Goal: Task Accomplishment & Management: Use online tool/utility

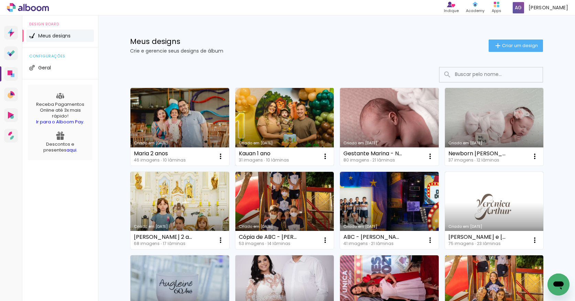
click at [282, 125] on link "Criado em [DATE]" at bounding box center [284, 127] width 99 height 78
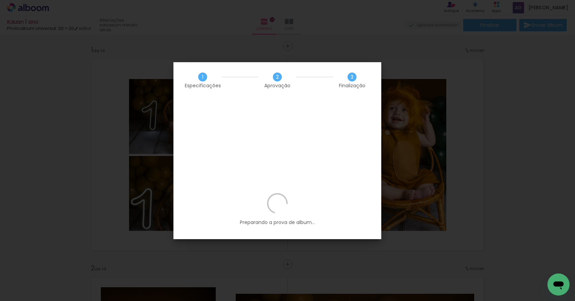
scroll to position [0, 1333]
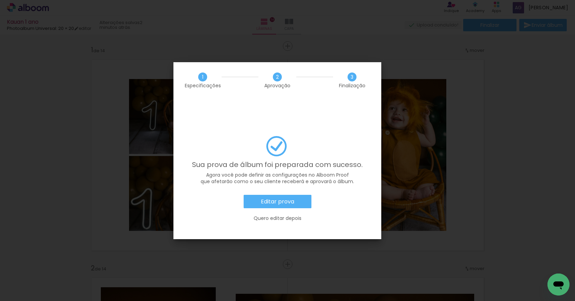
click at [0, 0] on slot "Editar prova" at bounding box center [0, 0] width 0 height 0
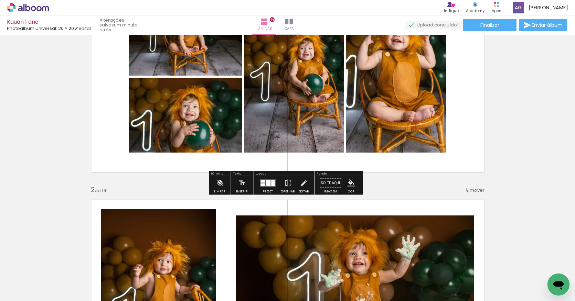
scroll to position [40, 0]
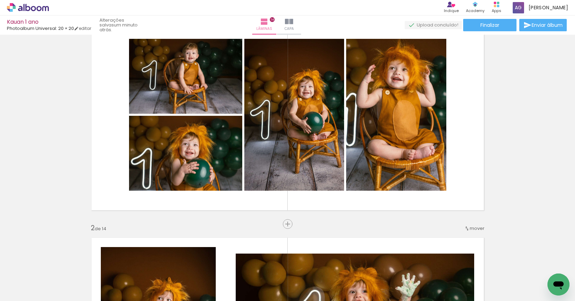
click at [470, 230] on span "mover" at bounding box center [476, 228] width 15 height 7
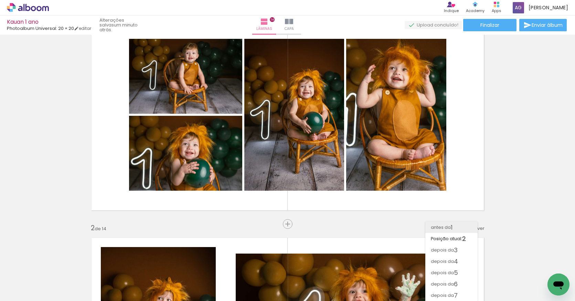
click at [451, 224] on span "1" at bounding box center [452, 227] width 2 height 11
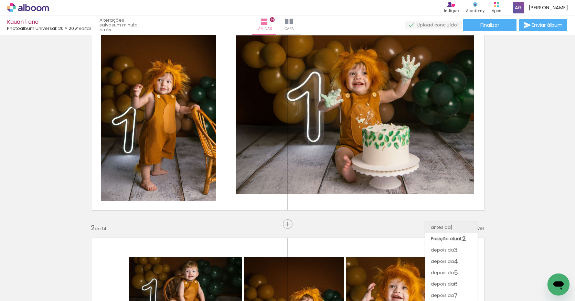
scroll to position [9, 0]
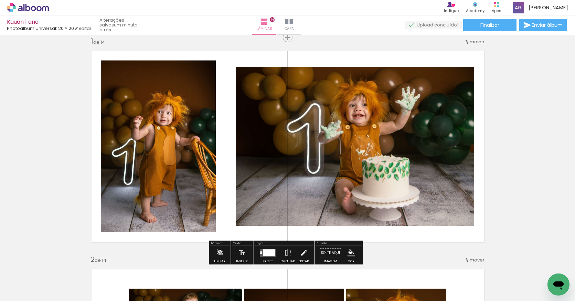
click at [264, 253] on div at bounding box center [269, 252] width 12 height 7
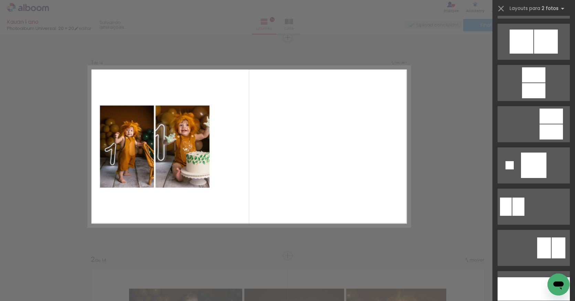
scroll to position [1783, 0]
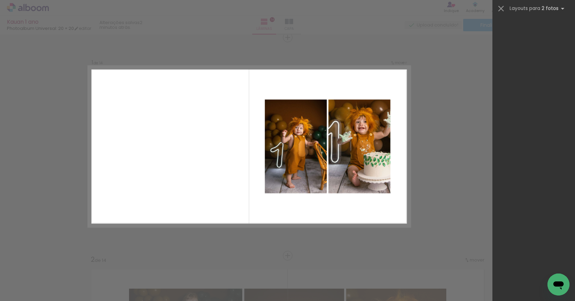
scroll to position [0, 1333]
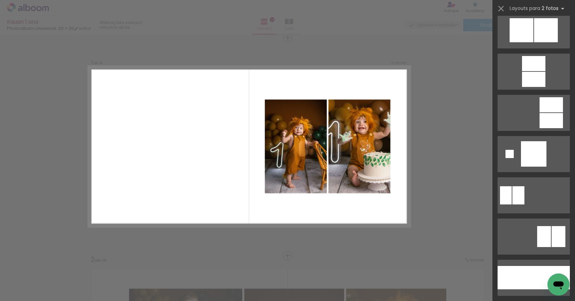
click at [553, 241] on div at bounding box center [558, 236] width 14 height 21
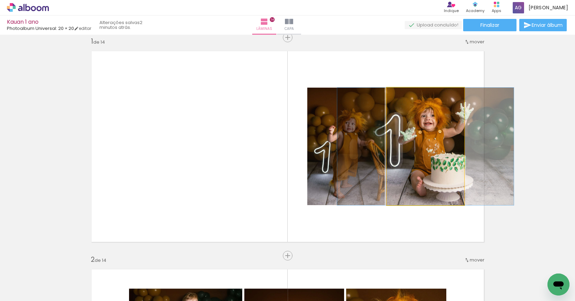
click at [443, 143] on quentale-photo at bounding box center [425, 147] width 77 height 118
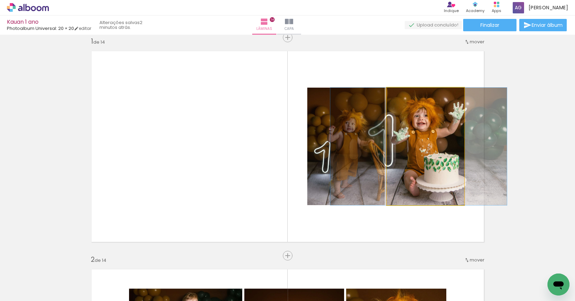
drag, startPoint x: 443, startPoint y: 143, endPoint x: 436, endPoint y: 143, distance: 6.9
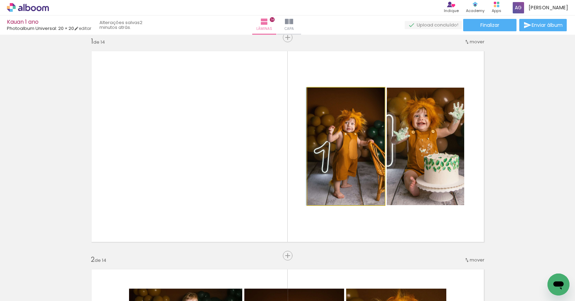
drag, startPoint x: 354, startPoint y: 139, endPoint x: 338, endPoint y: 139, distance: 16.2
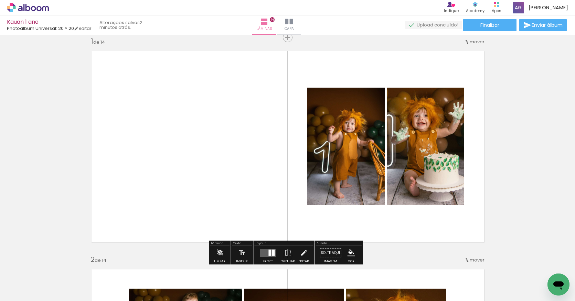
click at [454, 138] on quentale-photo at bounding box center [425, 147] width 77 height 118
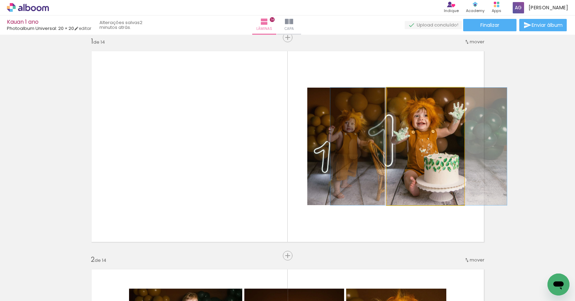
click at [438, 118] on quentale-photo at bounding box center [425, 147] width 77 height 118
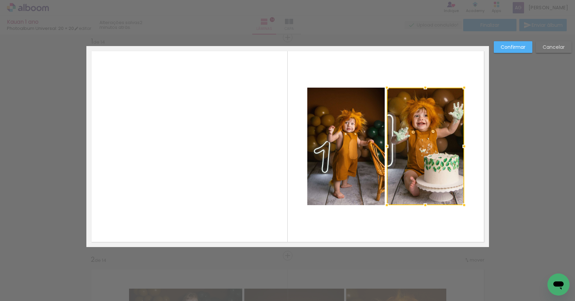
click at [371, 130] on quentale-photo at bounding box center [345, 147] width 77 height 118
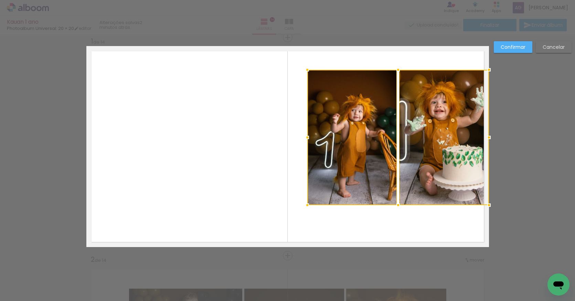
drag, startPoint x: 461, startPoint y: 86, endPoint x: 484, endPoint y: 68, distance: 29.2
click at [484, 68] on div at bounding box center [489, 70] width 14 height 14
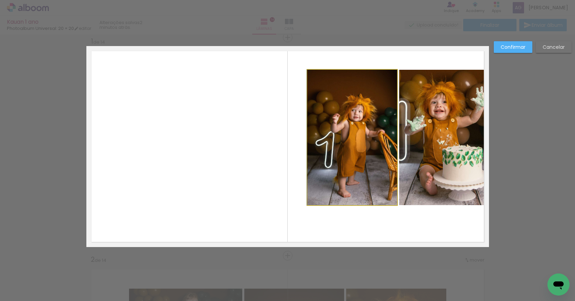
click at [319, 191] on quentale-photo at bounding box center [352, 138] width 90 height 136
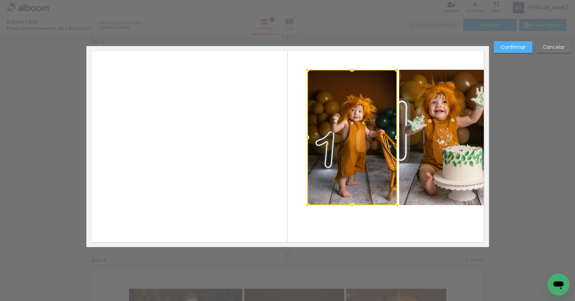
click at [416, 177] on quentale-photo at bounding box center [444, 138] width 90 height 136
drag, startPoint x: 306, startPoint y: 205, endPoint x: 288, endPoint y: 219, distance: 22.8
click at [288, 219] on album-spread "1 de 14" at bounding box center [287, 146] width 402 height 201
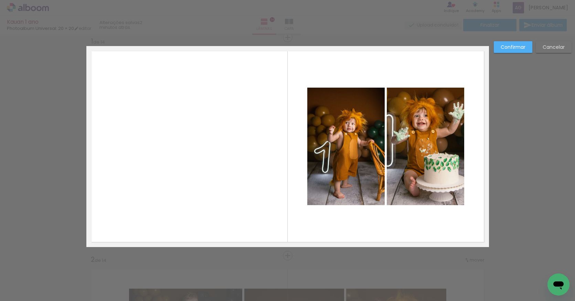
click at [443, 154] on quentale-photo at bounding box center [425, 147] width 77 height 118
click at [328, 163] on quentale-photo at bounding box center [345, 147] width 77 height 118
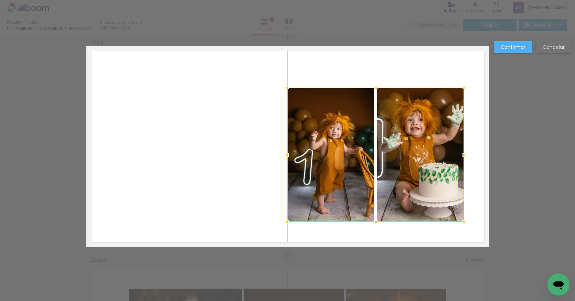
drag, startPoint x: 306, startPoint y: 203, endPoint x: 286, endPoint y: 220, distance: 26.1
click at [286, 220] on div at bounding box center [287, 222] width 14 height 14
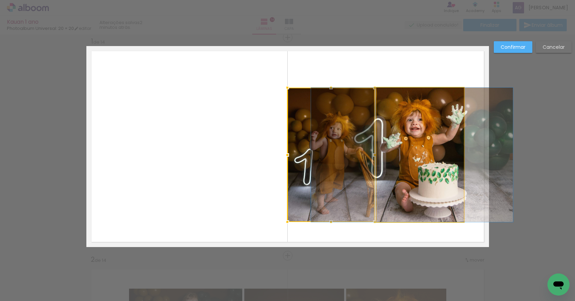
click at [409, 101] on quentale-photo at bounding box center [419, 155] width 87 height 134
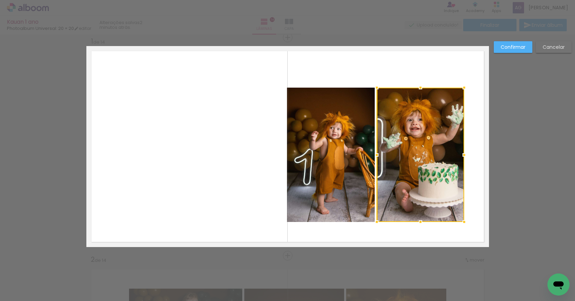
click at [338, 119] on quentale-photo at bounding box center [330, 155] width 87 height 134
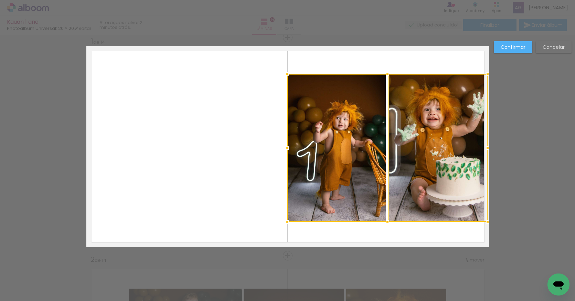
drag, startPoint x: 462, startPoint y: 87, endPoint x: 490, endPoint y: 73, distance: 30.8
click at [490, 73] on div at bounding box center [487, 74] width 14 height 14
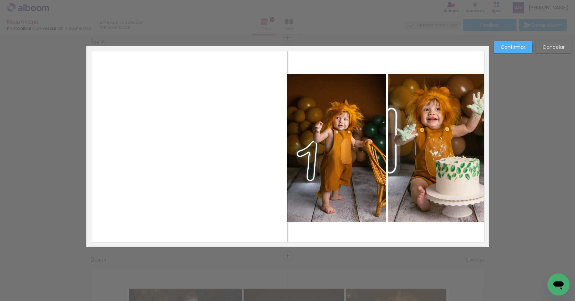
click at [0, 0] on slot "Confirmar" at bounding box center [0, 0] width 0 height 0
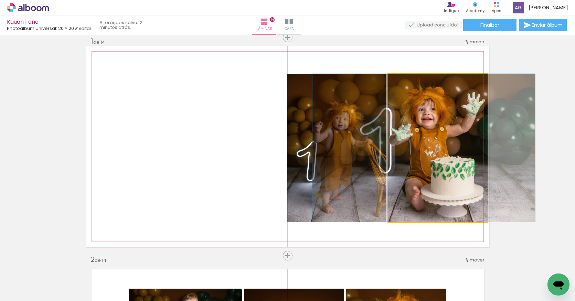
drag, startPoint x: 448, startPoint y: 116, endPoint x: 443, endPoint y: 116, distance: 5.2
click at [445, 112] on quentale-photo at bounding box center [437, 148] width 99 height 148
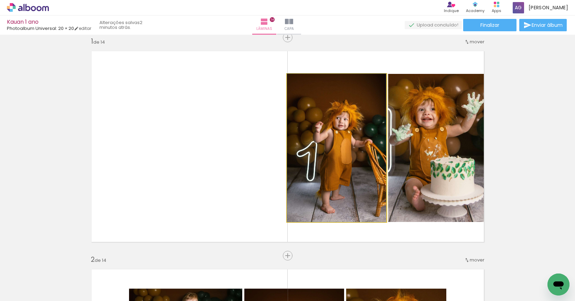
click at [366, 157] on quentale-photo at bounding box center [336, 148] width 99 height 148
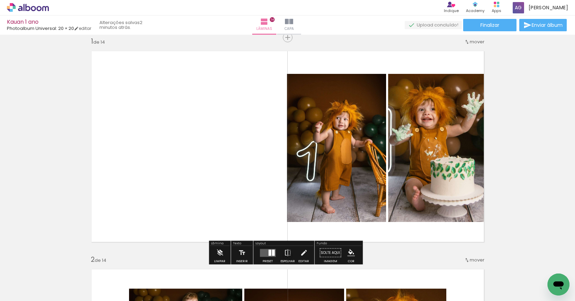
click at [372, 145] on quentale-photo at bounding box center [336, 148] width 99 height 148
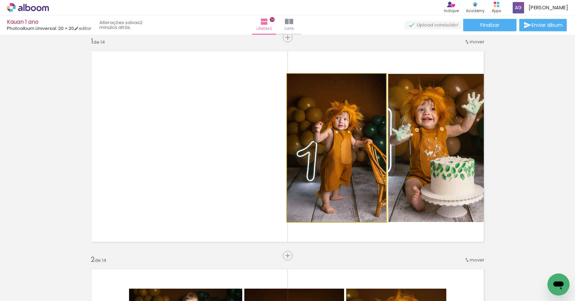
click at [372, 145] on quentale-photo at bounding box center [336, 148] width 99 height 148
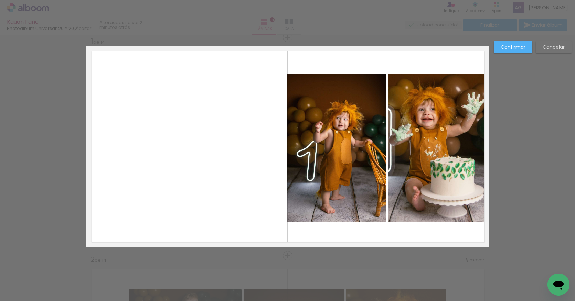
click at [374, 144] on quentale-photo at bounding box center [336, 148] width 99 height 148
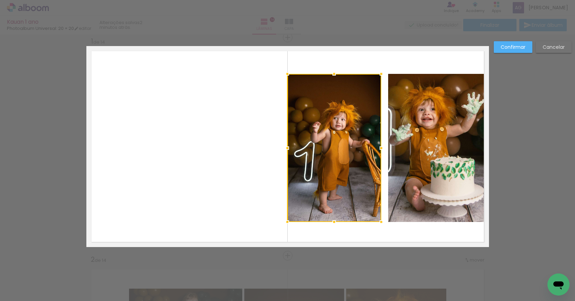
drag, startPoint x: 382, startPoint y: 147, endPoint x: 374, endPoint y: 147, distance: 8.9
click at [374, 147] on div at bounding box center [381, 148] width 14 height 14
click at [400, 140] on quentale-photo at bounding box center [437, 148] width 99 height 148
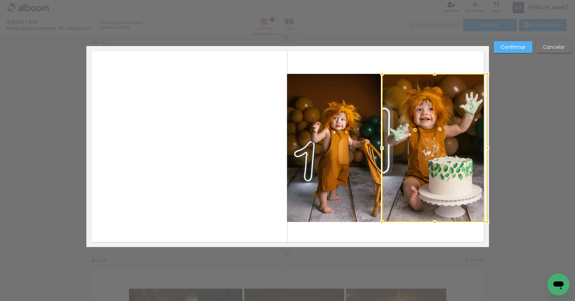
drag, startPoint x: 386, startPoint y: 149, endPoint x: 379, endPoint y: 149, distance: 6.5
click at [379, 149] on div at bounding box center [382, 148] width 14 height 14
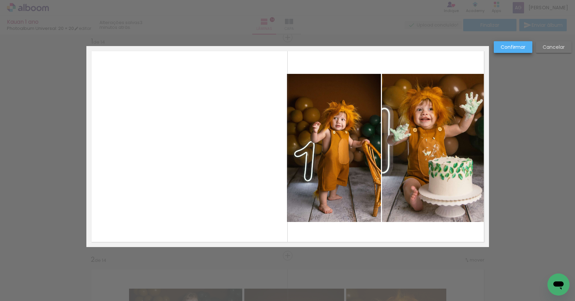
click at [0, 0] on slot "Confirmar" at bounding box center [0, 0] width 0 height 0
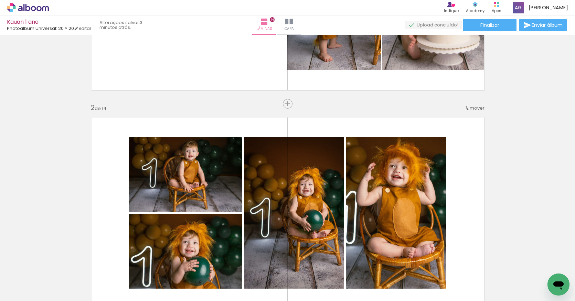
scroll to position [76, 0]
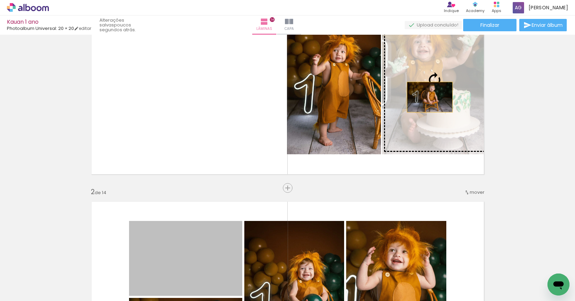
drag, startPoint x: 185, startPoint y: 248, endPoint x: 427, endPoint y: 97, distance: 285.0
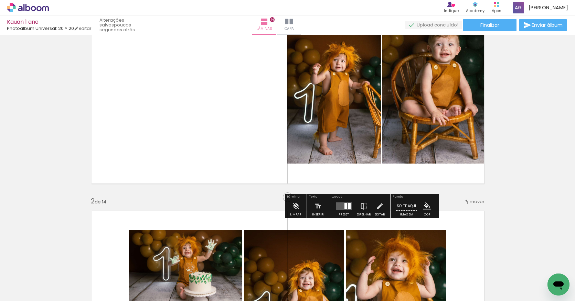
scroll to position [25, 0]
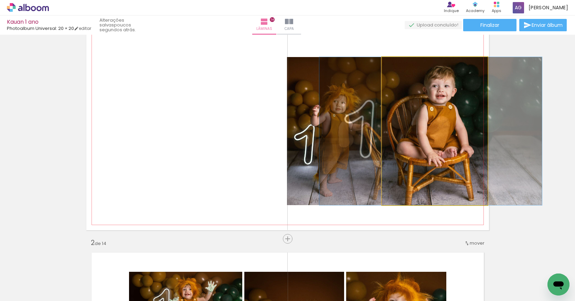
drag, startPoint x: 435, startPoint y: 126, endPoint x: 431, endPoint y: 126, distance: 4.1
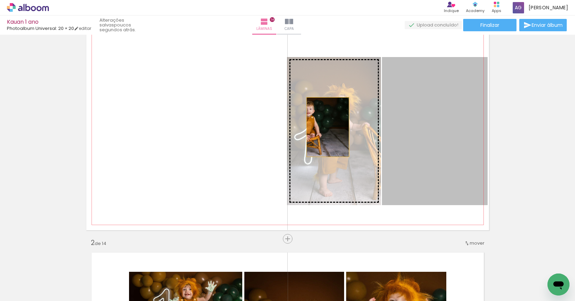
drag, startPoint x: 437, startPoint y: 126, endPoint x: 325, endPoint y: 127, distance: 112.1
click at [0, 0] on slot at bounding box center [0, 0] width 0 height 0
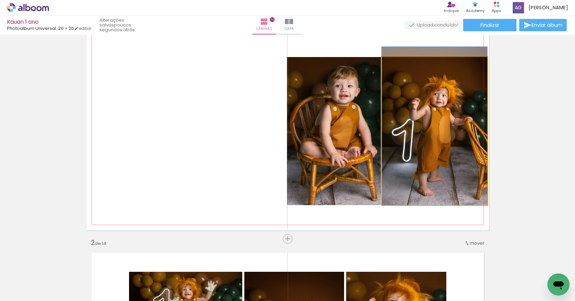
drag, startPoint x: 413, startPoint y: 123, endPoint x: 398, endPoint y: 111, distance: 19.6
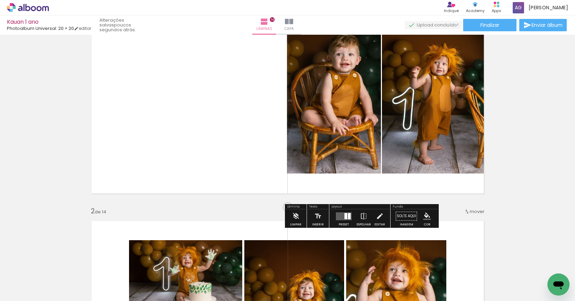
scroll to position [237, 0]
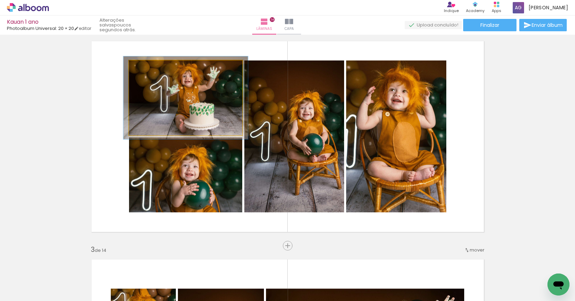
type paper-slider "112"
click at [145, 67] on div at bounding box center [147, 68] width 6 height 6
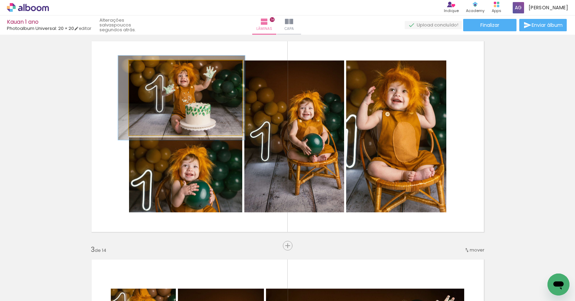
drag, startPoint x: 198, startPoint y: 97, endPoint x: 194, endPoint y: 97, distance: 4.1
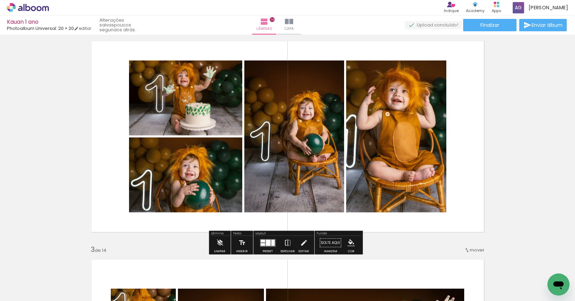
drag, startPoint x: 460, startPoint y: 63, endPoint x: 404, endPoint y: 143, distance: 97.0
click at [404, 143] on quentale-layouter at bounding box center [287, 136] width 402 height 201
click at [434, 106] on quentale-photo at bounding box center [396, 137] width 100 height 152
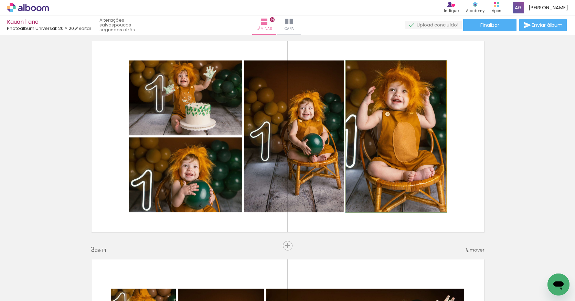
click at [364, 119] on quentale-photo at bounding box center [396, 137] width 100 height 152
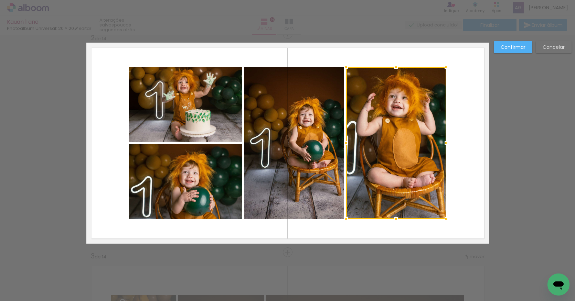
scroll to position [227, 0]
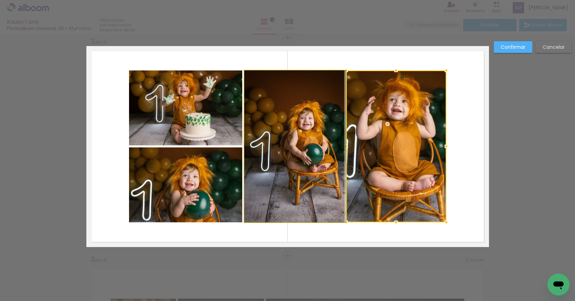
click at [319, 119] on quentale-photo at bounding box center [294, 147] width 100 height 152
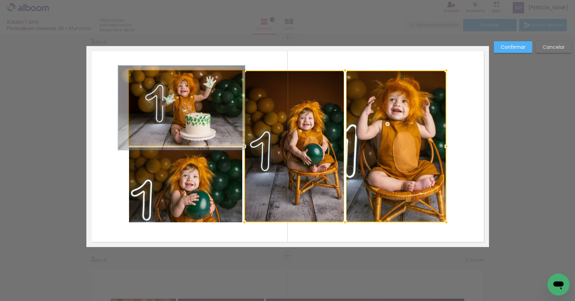
click at [214, 118] on quentale-photo at bounding box center [185, 108] width 113 height 75
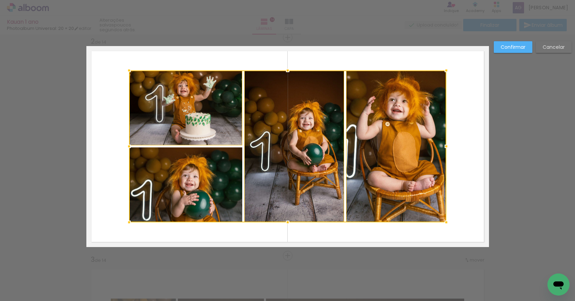
click at [209, 175] on div at bounding box center [287, 147] width 317 height 152
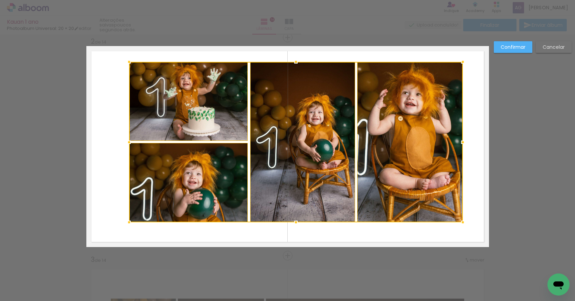
drag, startPoint x: 443, startPoint y: 70, endPoint x: 460, endPoint y: 61, distance: 18.8
click at [460, 61] on div at bounding box center [463, 62] width 14 height 14
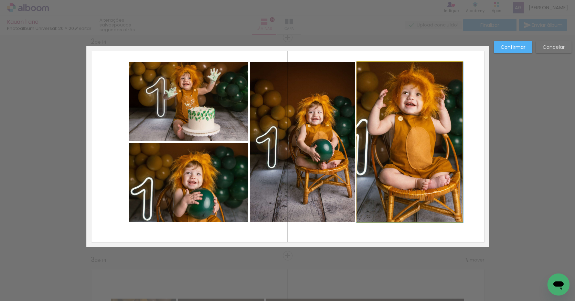
click at [430, 82] on quentale-photo at bounding box center [409, 142] width 105 height 161
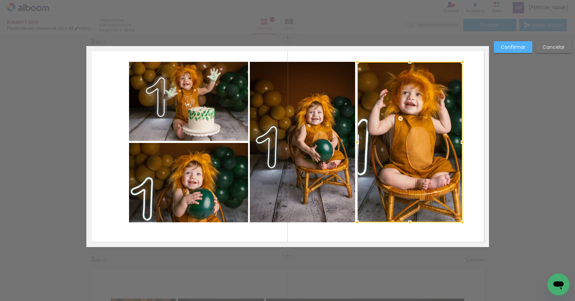
click at [320, 96] on quentale-photo at bounding box center [302, 142] width 105 height 161
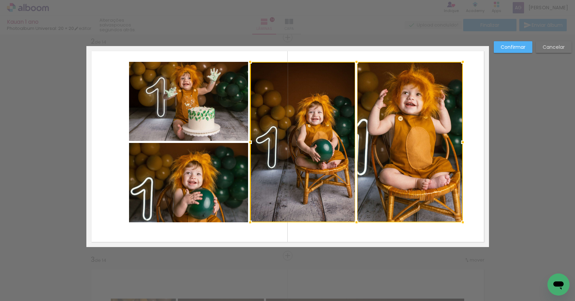
click at [221, 102] on quentale-photo at bounding box center [188, 101] width 119 height 79
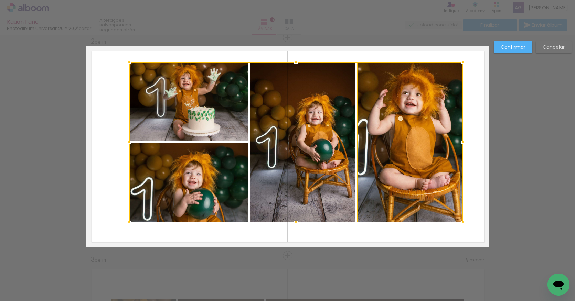
click at [199, 177] on div at bounding box center [296, 142] width 334 height 161
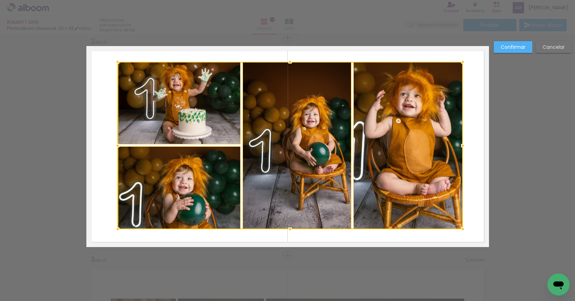
drag, startPoint x: 125, startPoint y: 223, endPoint x: 114, endPoint y: 229, distance: 13.1
click at [114, 229] on div at bounding box center [118, 230] width 14 height 14
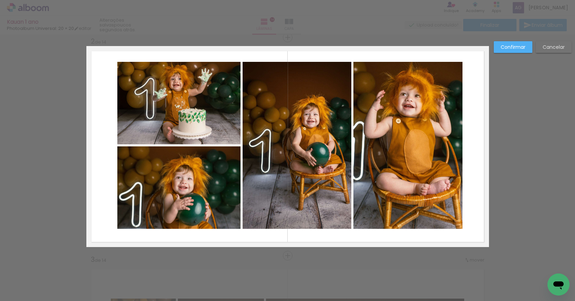
click at [0, 0] on slot "Confirmar" at bounding box center [0, 0] width 0 height 0
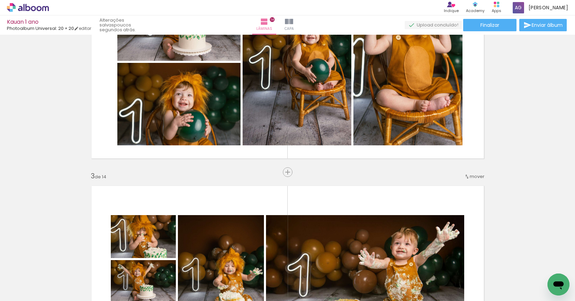
scroll to position [451, 0]
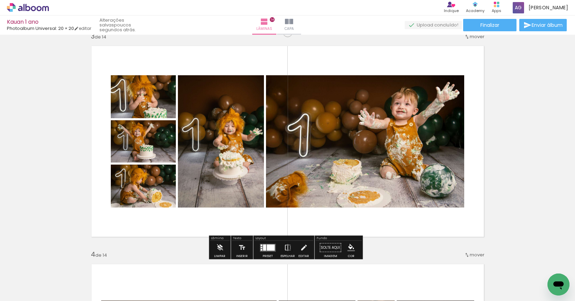
click at [432, 122] on quentale-photo at bounding box center [365, 141] width 198 height 132
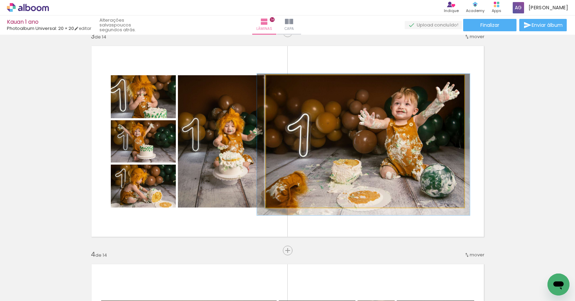
click at [432, 122] on quentale-photo at bounding box center [365, 141] width 198 height 132
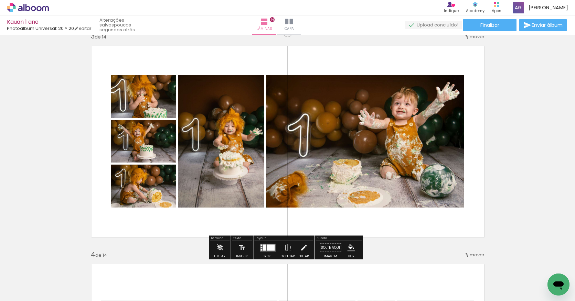
click at [406, 122] on quentale-photo at bounding box center [365, 141] width 198 height 132
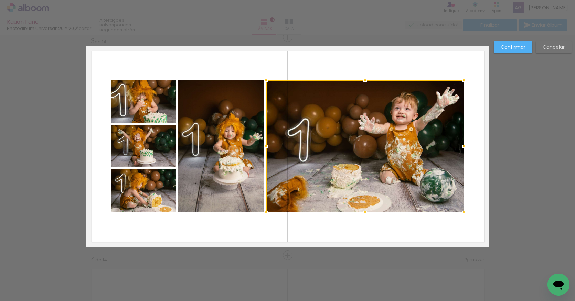
scroll to position [445, 0]
click at [220, 121] on quentale-photo at bounding box center [221, 146] width 86 height 132
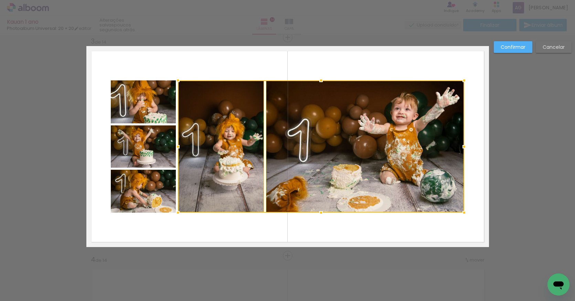
click at [149, 102] on quentale-photo at bounding box center [143, 101] width 65 height 43
click at [135, 153] on div at bounding box center [287, 146] width 353 height 132
click at [139, 192] on div at bounding box center [287, 146] width 353 height 132
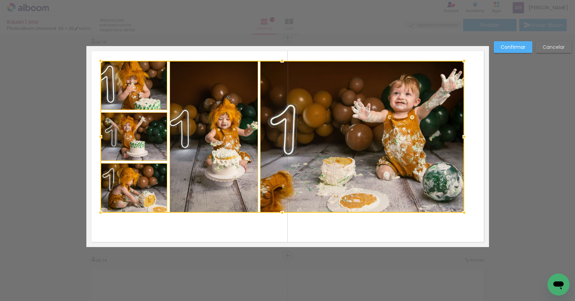
drag, startPoint x: 109, startPoint y: 80, endPoint x: 99, endPoint y: 61, distance: 22.0
click at [99, 61] on div at bounding box center [101, 61] width 14 height 14
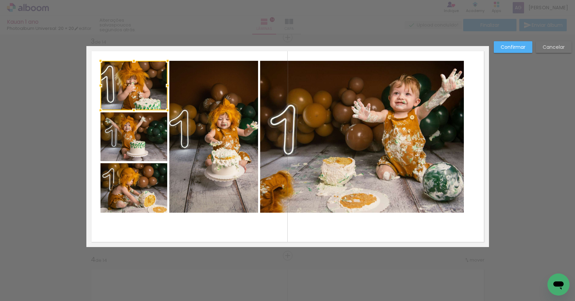
click at [145, 98] on div at bounding box center [133, 86] width 67 height 50
click at [143, 140] on quentale-photo at bounding box center [133, 136] width 67 height 49
click at [137, 204] on quentale-photo at bounding box center [133, 188] width 67 height 50
click at [214, 185] on quentale-photo at bounding box center [213, 137] width 89 height 152
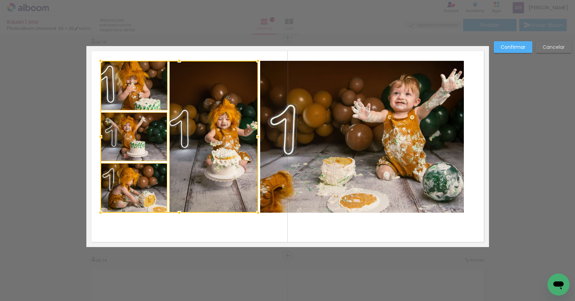
click at [352, 183] on quentale-photo at bounding box center [362, 137] width 204 height 152
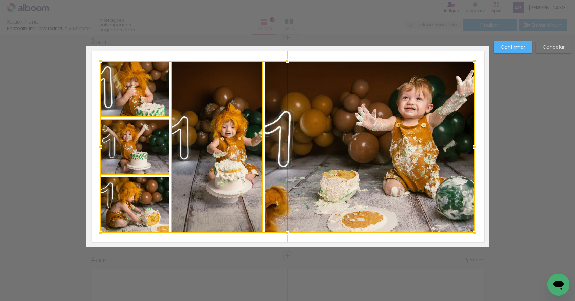
drag, startPoint x: 460, startPoint y: 213, endPoint x: 470, endPoint y: 233, distance: 22.8
click at [470, 233] on div at bounding box center [474, 233] width 14 height 14
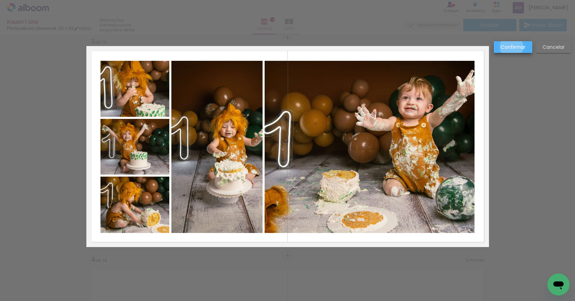
click at [0, 0] on slot "Confirmar" at bounding box center [0, 0] width 0 height 0
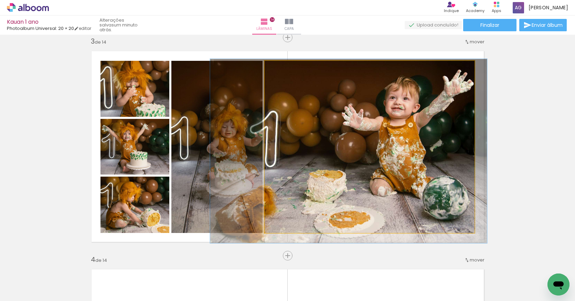
drag, startPoint x: 434, startPoint y: 118, endPoint x: 421, endPoint y: 118, distance: 13.1
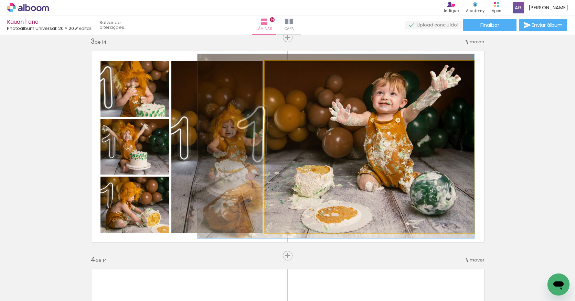
drag, startPoint x: 421, startPoint y: 118, endPoint x: 393, endPoint y: 113, distance: 27.9
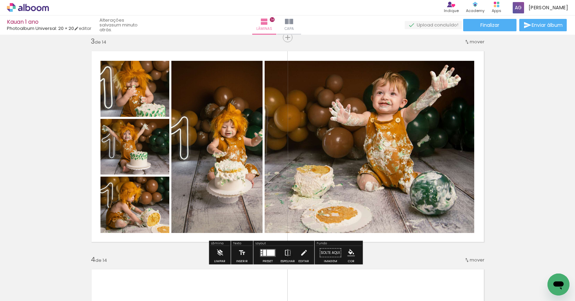
click at [268, 133] on quentale-photo at bounding box center [369, 147] width 210 height 172
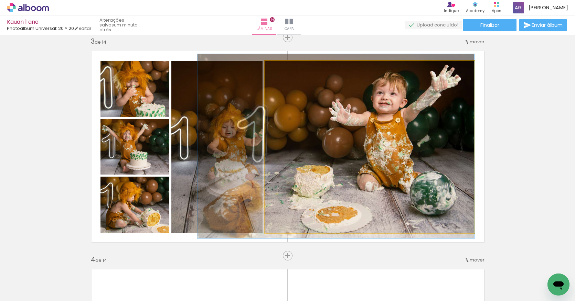
click at [268, 133] on quentale-photo at bounding box center [369, 147] width 210 height 172
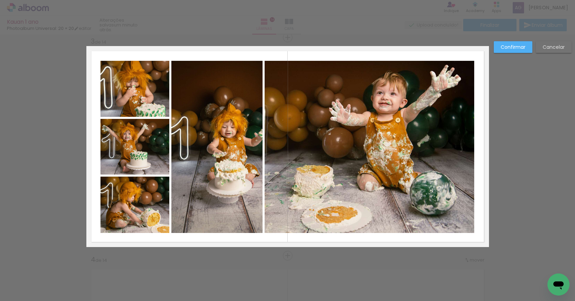
click at [264, 140] on quentale-photo at bounding box center [369, 147] width 210 height 172
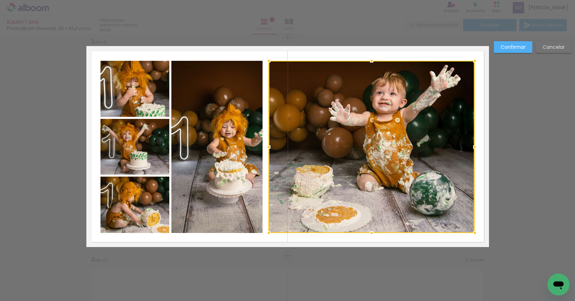
drag, startPoint x: 262, startPoint y: 147, endPoint x: 266, endPoint y: 147, distance: 3.8
click at [266, 147] on div at bounding box center [269, 147] width 14 height 14
click at [247, 144] on quentale-photo at bounding box center [216, 147] width 91 height 172
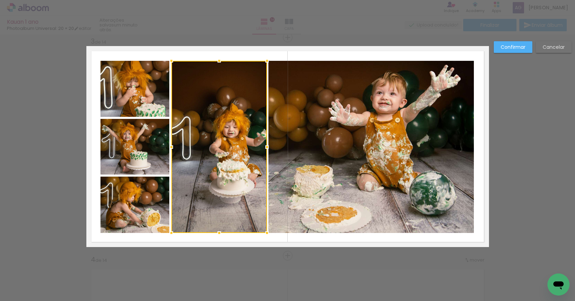
drag, startPoint x: 259, startPoint y: 148, endPoint x: 263, endPoint y: 149, distance: 4.5
click at [263, 149] on div at bounding box center [267, 147] width 14 height 14
click at [0, 0] on slot "Confirmar" at bounding box center [0, 0] width 0 height 0
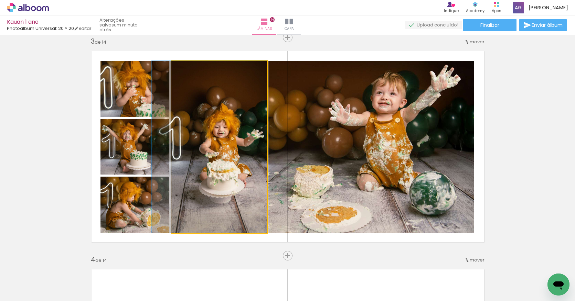
drag, startPoint x: 238, startPoint y: 138, endPoint x: 220, endPoint y: 138, distance: 17.5
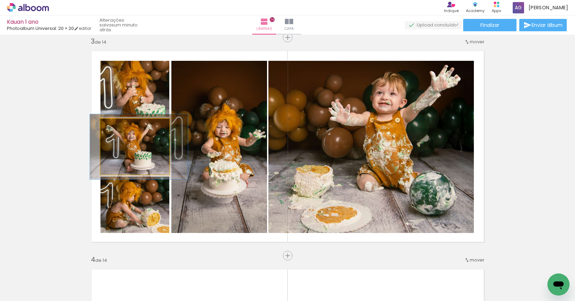
drag, startPoint x: 142, startPoint y: 138, endPoint x: 146, endPoint y: 138, distance: 4.1
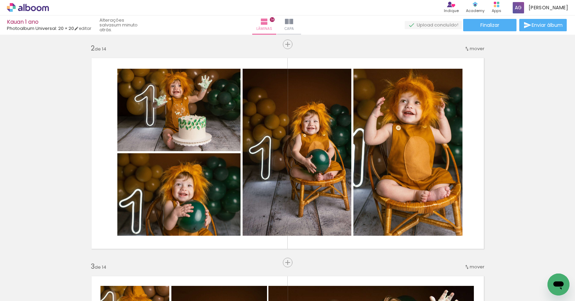
scroll to position [0, 0]
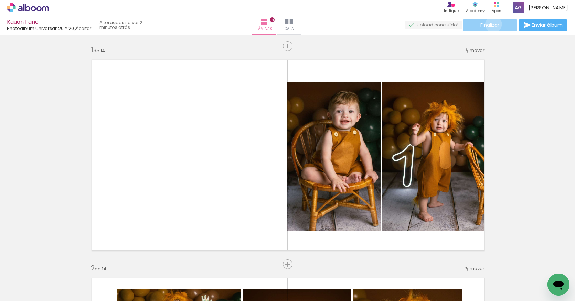
click at [491, 24] on span "Finalizar" at bounding box center [489, 25] width 19 height 5
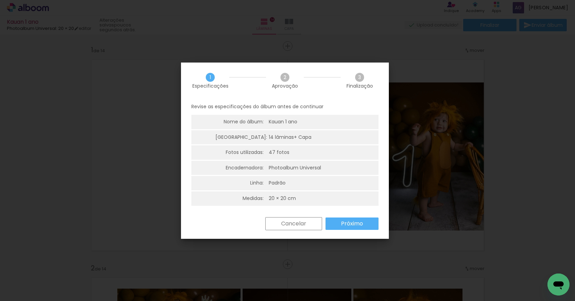
click at [0, 0] on slot "Próximo" at bounding box center [0, 0] width 0 height 0
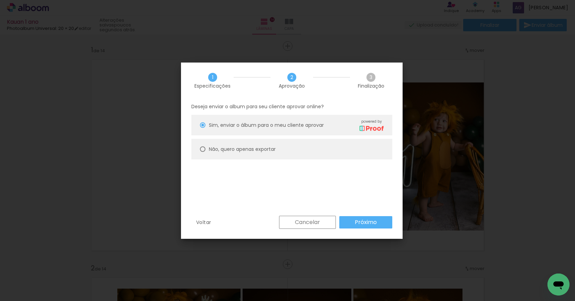
click at [0, 0] on slot "Próximo" at bounding box center [0, 0] width 0 height 0
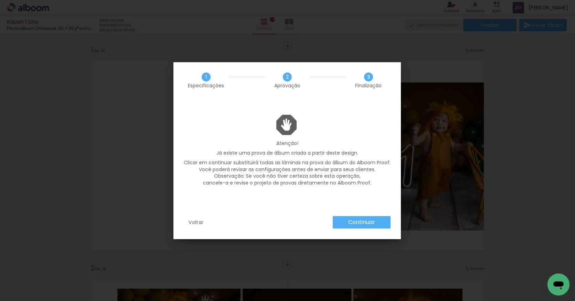
click at [0, 0] on slot "Continuar" at bounding box center [0, 0] width 0 height 0
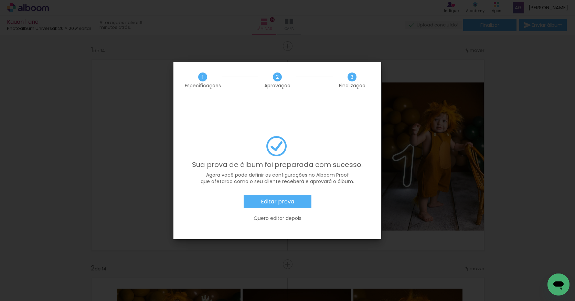
scroll to position [0, 1333]
click at [0, 0] on slot "Quero editar depois" at bounding box center [0, 0] width 0 height 0
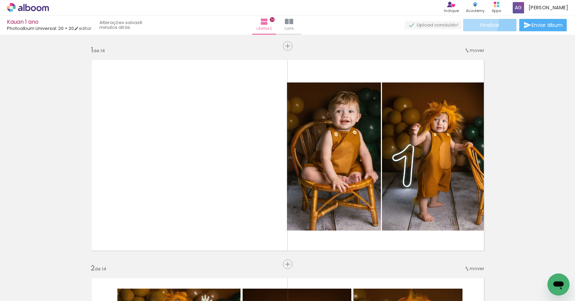
click at [477, 22] on paper-button "Finalizar" at bounding box center [489, 25] width 53 height 12
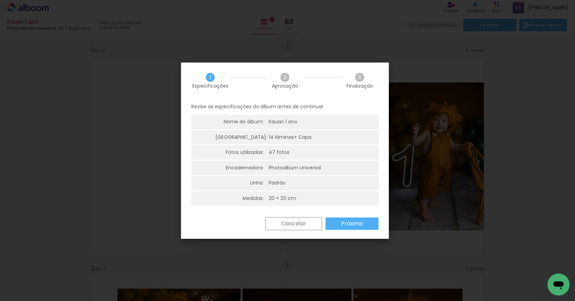
click at [365, 213] on div "Revise as especificações do álbum antes de continuar Nome do álbum: Kauan 1 ano…" at bounding box center [285, 158] width 208 height 119
click at [364, 219] on paper-button "Próximo" at bounding box center [351, 224] width 53 height 12
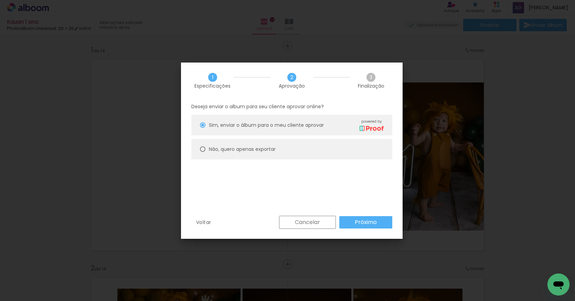
click at [0, 0] on slot "Próximo" at bounding box center [0, 0] width 0 height 0
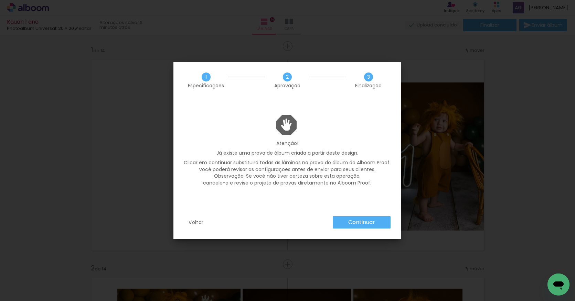
click at [0, 0] on slot "Continuar" at bounding box center [0, 0] width 0 height 0
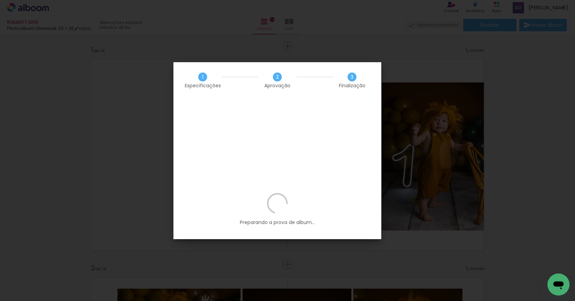
scroll to position [0, 1333]
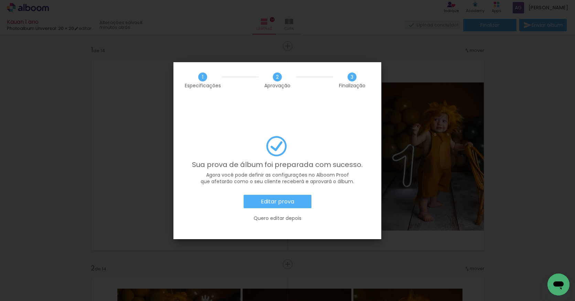
click at [0, 0] on slot "Editar prova" at bounding box center [0, 0] width 0 height 0
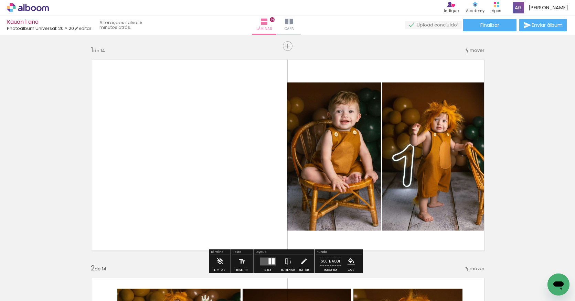
scroll to position [53, 0]
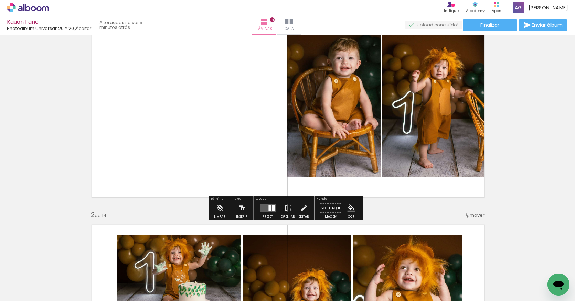
click at [269, 209] on div at bounding box center [269, 208] width 3 height 6
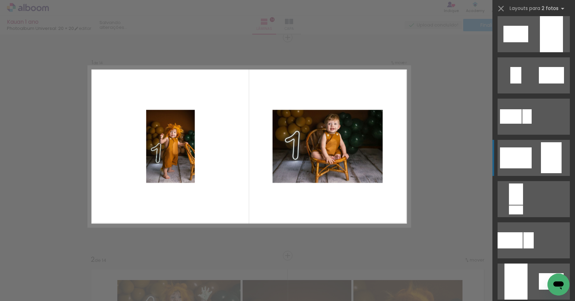
scroll to position [0, 0]
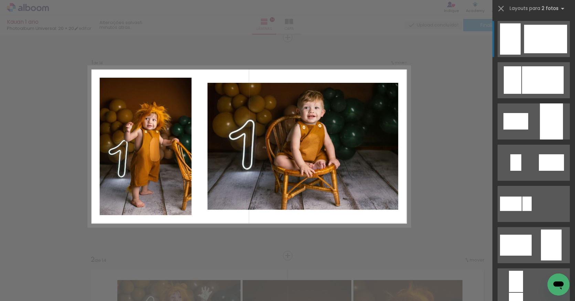
click at [546, 30] on div at bounding box center [545, 39] width 43 height 29
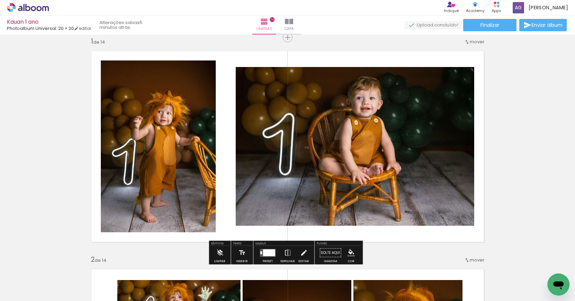
click at [418, 97] on quentale-photo at bounding box center [355, 146] width 238 height 159
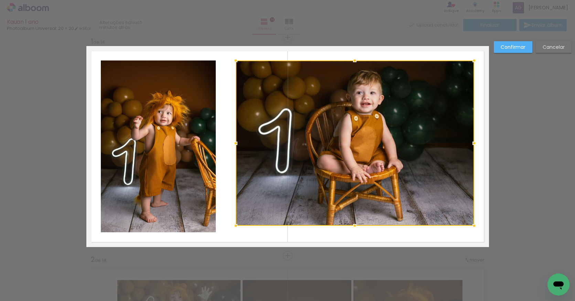
drag, startPoint x: 351, startPoint y: 68, endPoint x: 352, endPoint y: 62, distance: 6.6
click at [352, 62] on div at bounding box center [355, 61] width 14 height 14
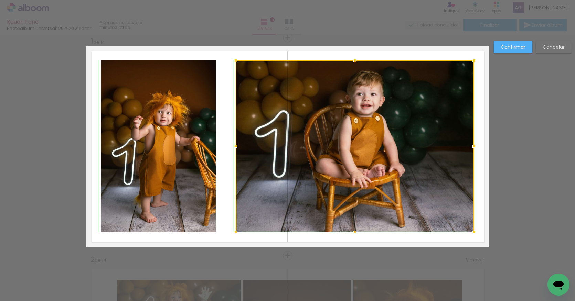
drag, startPoint x: 351, startPoint y: 225, endPoint x: 352, endPoint y: 229, distance: 4.1
click at [352, 229] on div at bounding box center [355, 233] width 14 height 14
click at [0, 0] on slot "Confirmar" at bounding box center [0, 0] width 0 height 0
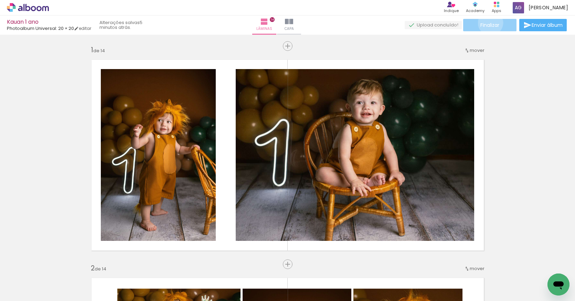
click at [488, 23] on span "Finalizar" at bounding box center [489, 25] width 19 height 5
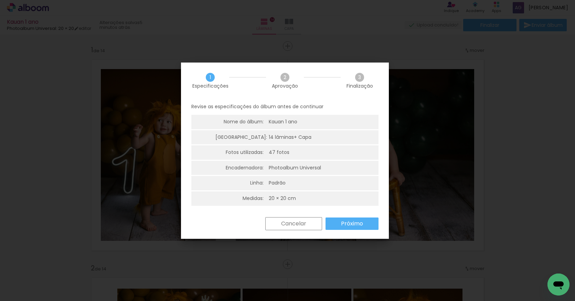
click at [362, 218] on paper-button "Próximo" at bounding box center [351, 224] width 53 height 12
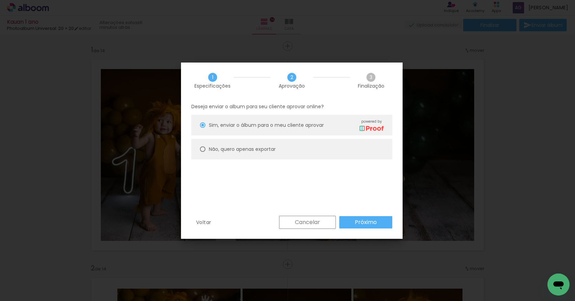
click at [364, 216] on div "Deseja enviar o album para seu cliente aprovar online? Sim, enviar o álbum para…" at bounding box center [291, 158] width 221 height 118
click at [0, 0] on slot "Próximo" at bounding box center [0, 0] width 0 height 0
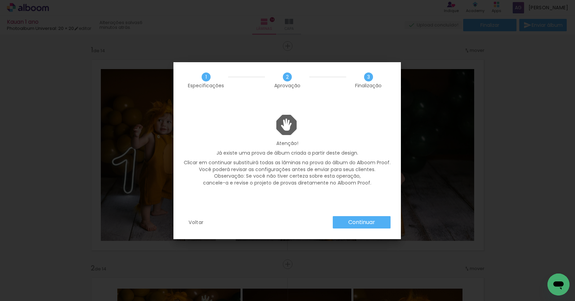
click at [0, 0] on slot "Continuar" at bounding box center [0, 0] width 0 height 0
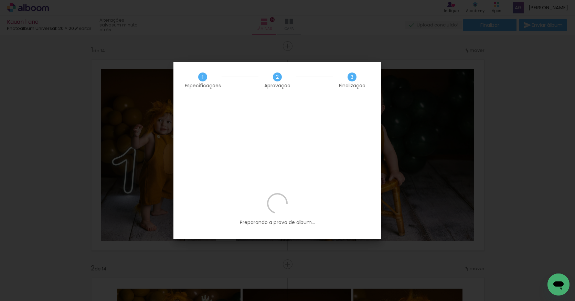
scroll to position [0, 1333]
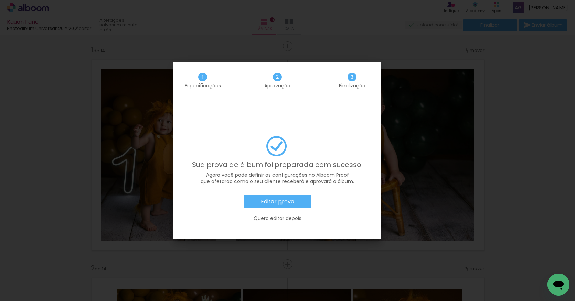
click at [0, 0] on slot "Editar prova" at bounding box center [0, 0] width 0 height 0
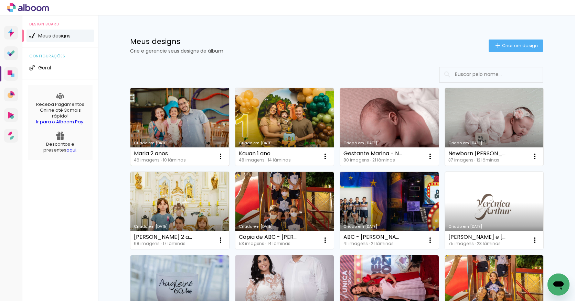
click at [197, 121] on link "Criado em [DATE]" at bounding box center [179, 127] width 99 height 78
